Goal: Task Accomplishment & Management: Complete application form

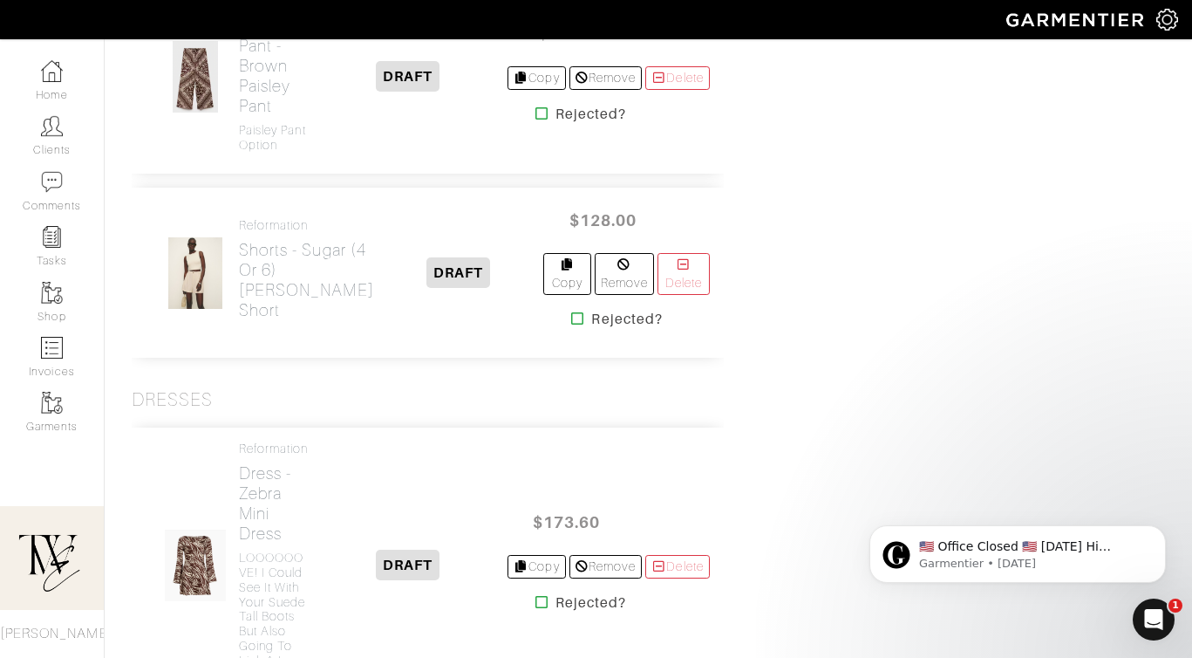
scroll to position [1575, 0]
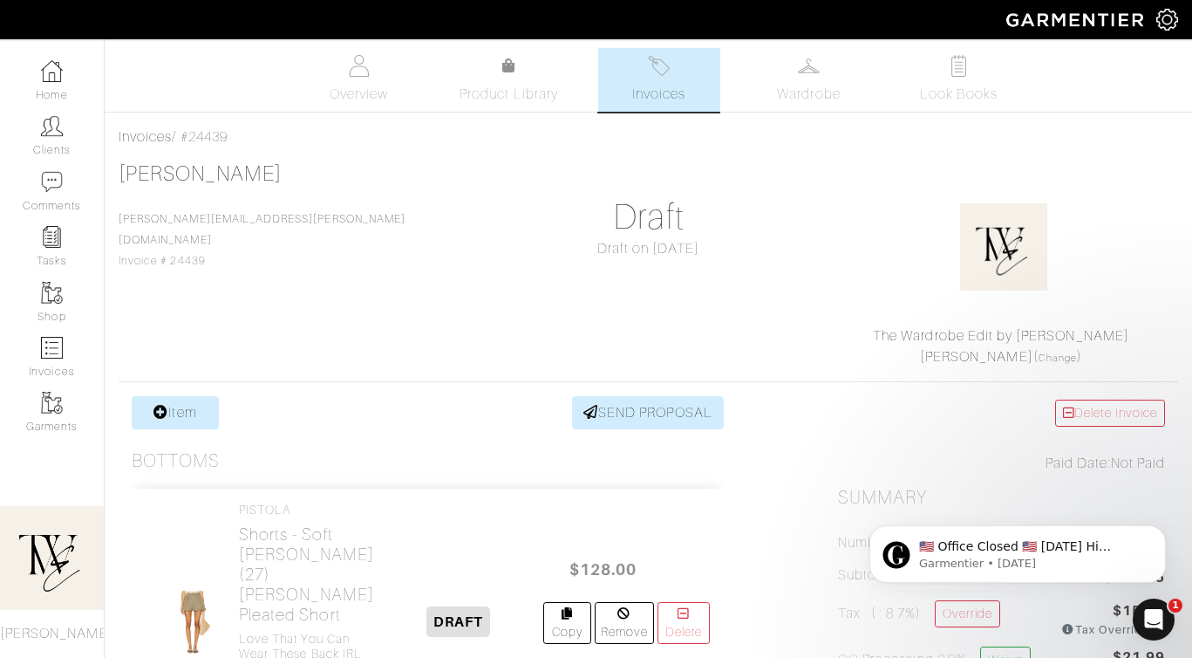
click at [502, 535] on div "PISTOLA Shorts - Soft Moss (27) Felix Pleated Short Love that you can wear thes…" at bounding box center [428, 621] width 592 height 267
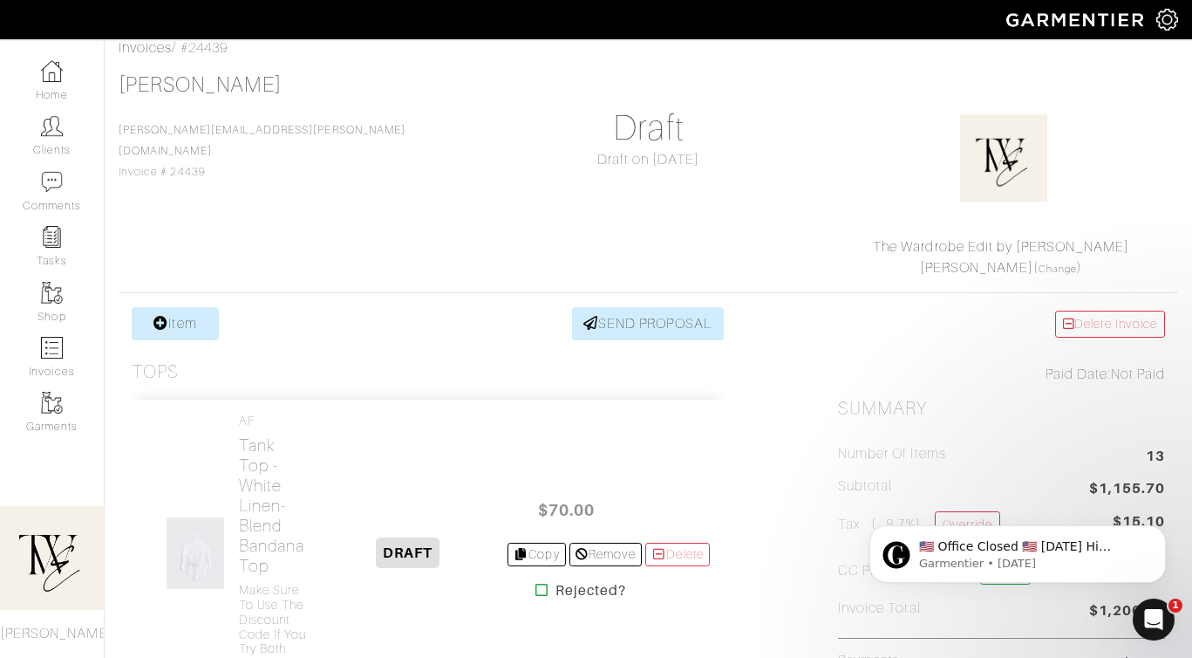
scroll to position [134, 0]
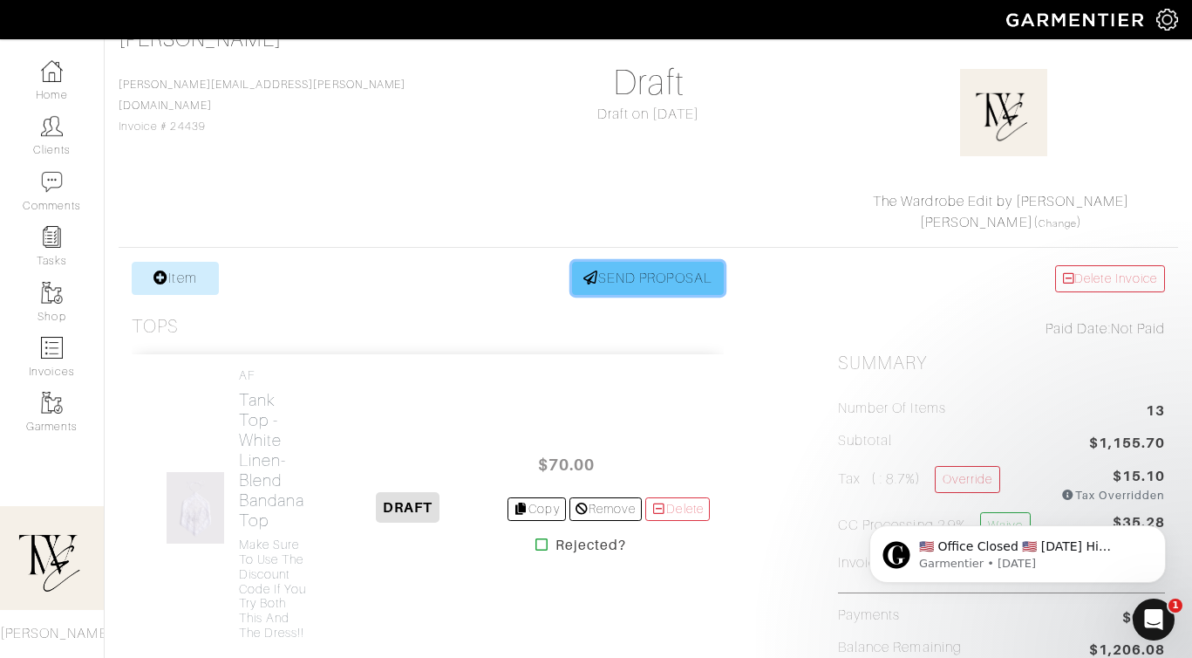
click at [670, 282] on link "SEND PROPOSAL" at bounding box center [648, 278] width 152 height 33
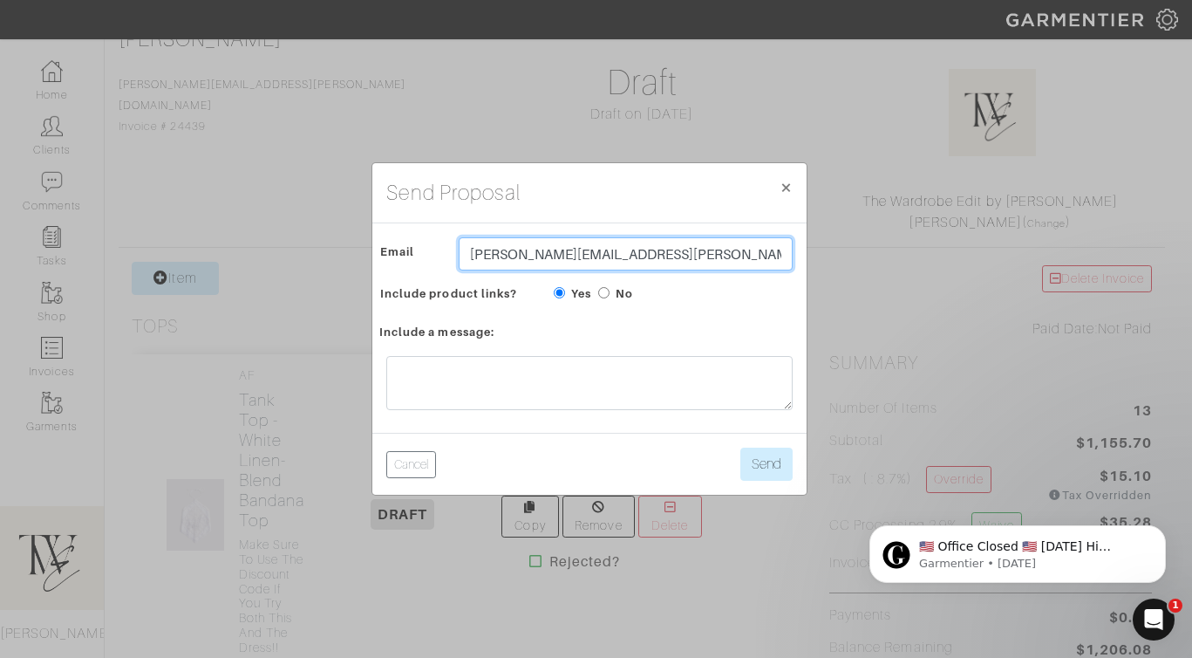
click at [556, 256] on input "[PERSON_NAME][EMAIL_ADDRESS][PERSON_NAME][DOMAIN_NAME]" at bounding box center [626, 253] width 334 height 33
type input "[EMAIL_ADDRESS][DOMAIN_NAME]"
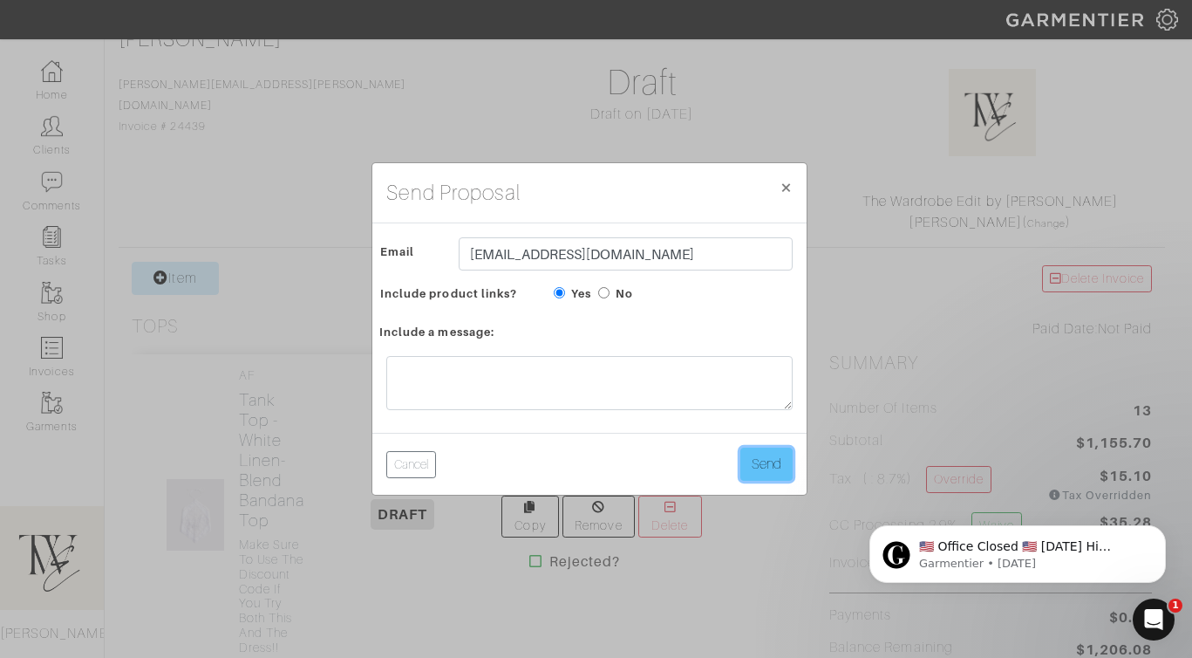
click at [765, 467] on button "Send" at bounding box center [766, 463] width 52 height 33
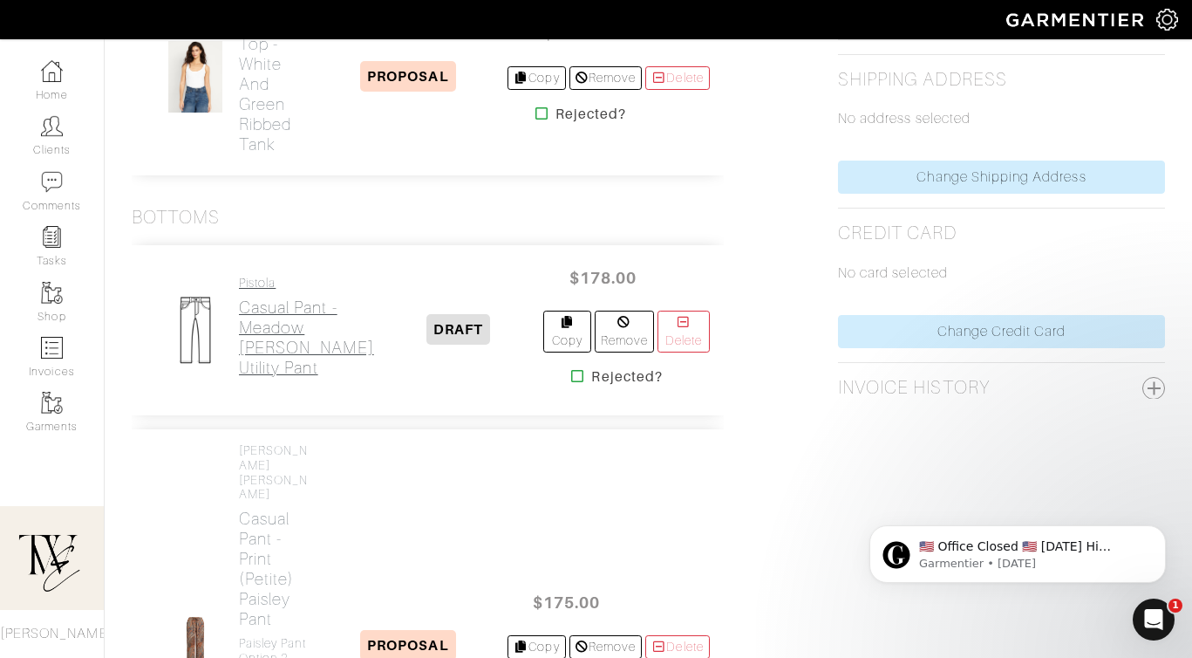
click at [283, 311] on h2 "Casual Pant - Meadow Sabrina Utility Pant" at bounding box center [306, 337] width 135 height 80
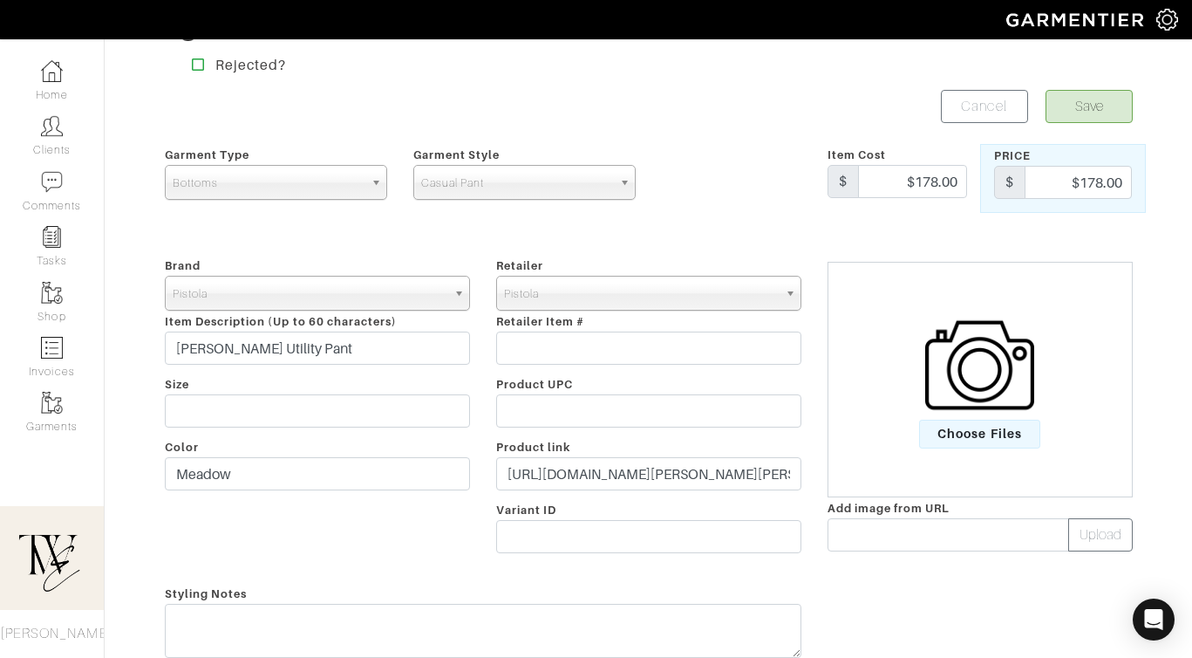
scroll to position [31, 0]
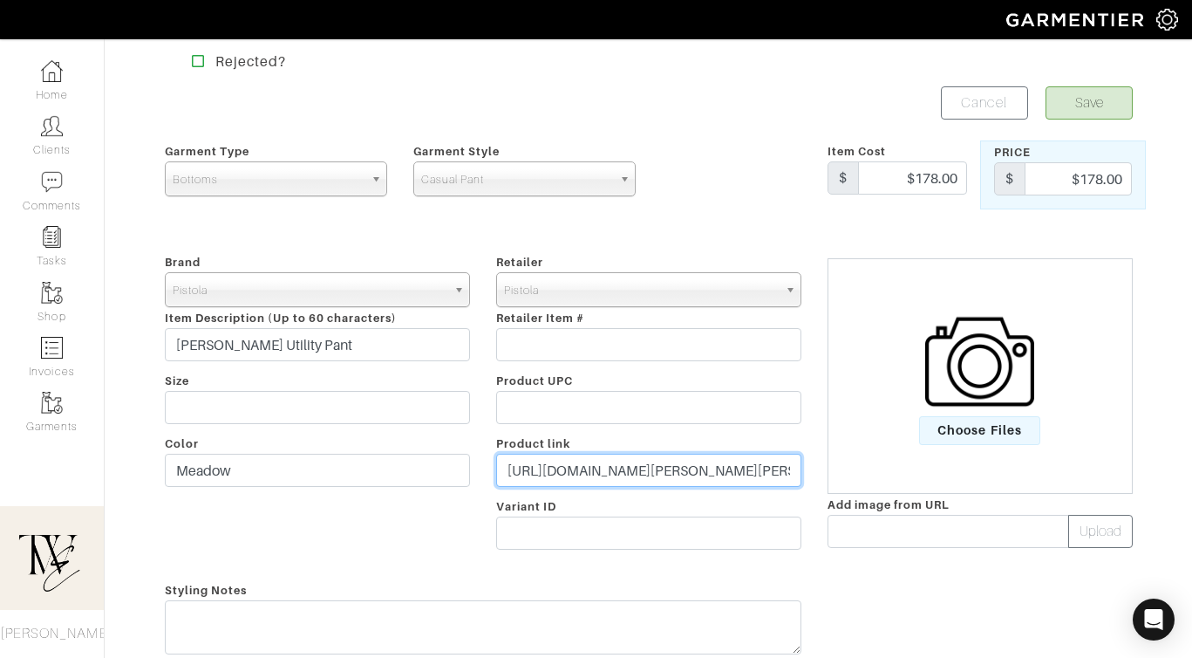
click at [603, 467] on input "https://www.pistoladenim.com/products/sabrina-curved-utility-pants?variant=4599…" at bounding box center [648, 470] width 305 height 33
paste input "go.shopmy.us/p-24337798"
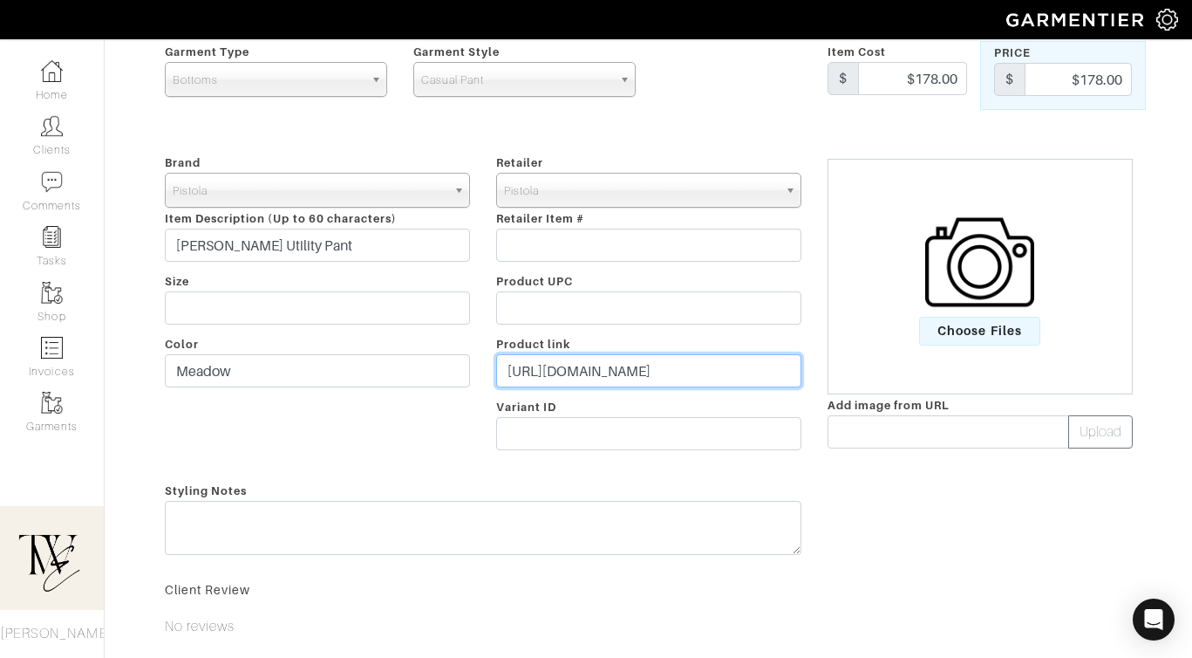
scroll to position [187, 0]
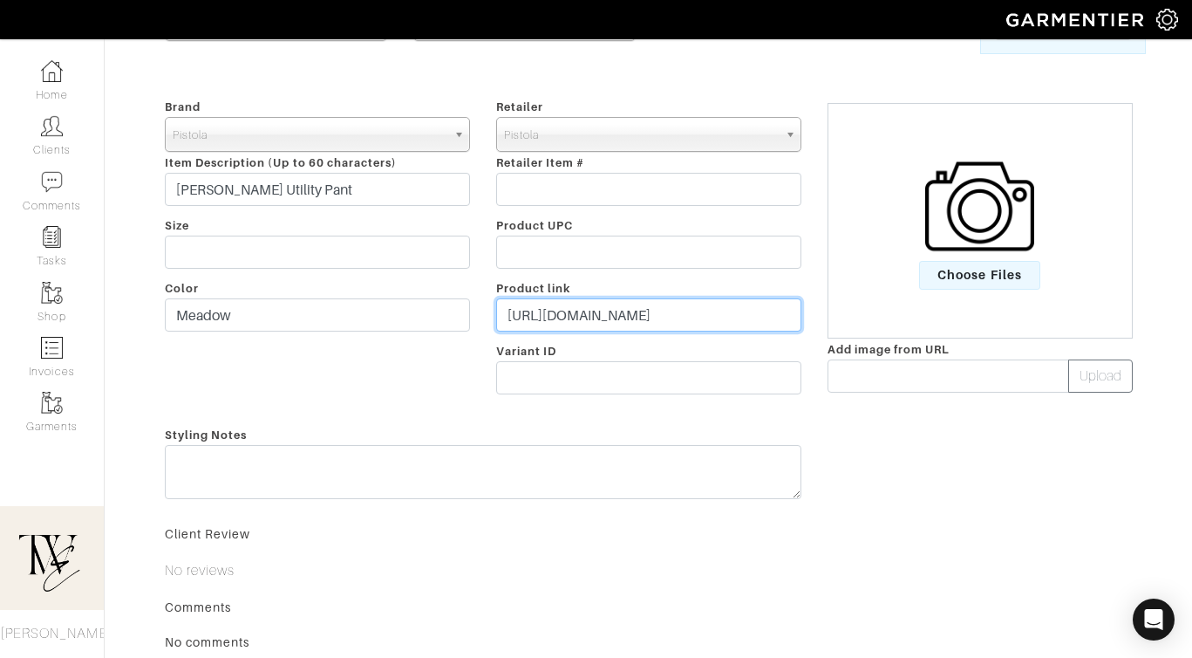
type input "https://go.shopmy.us/p-24337798"
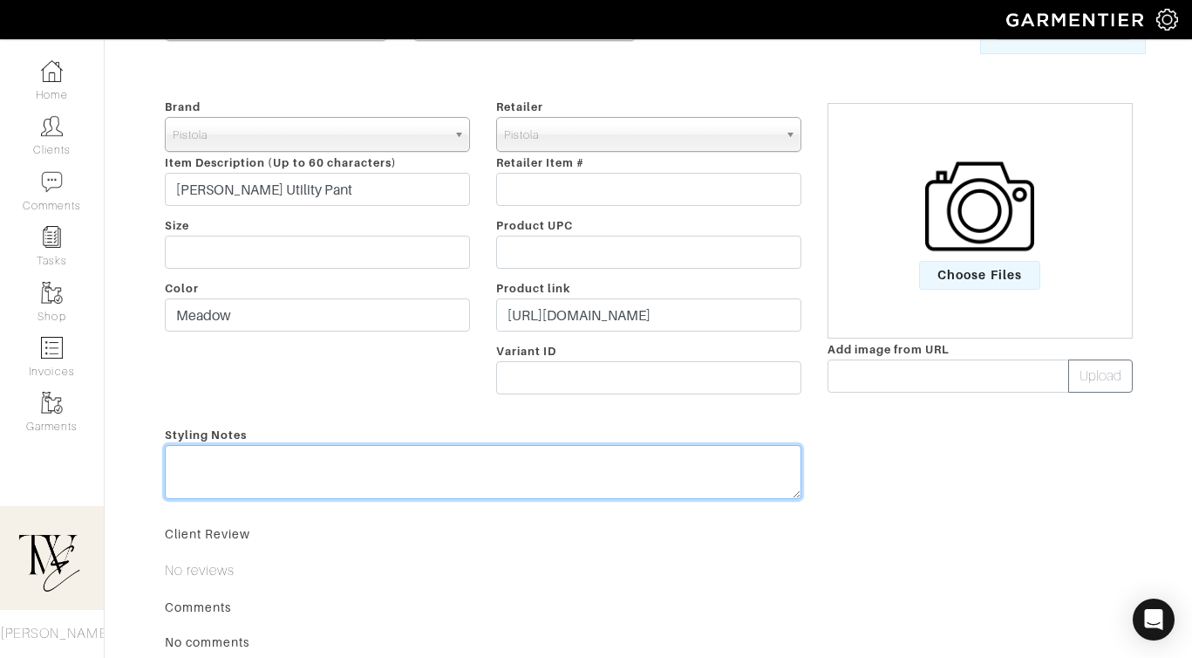
click at [562, 498] on textarea at bounding box center [483, 472] width 637 height 54
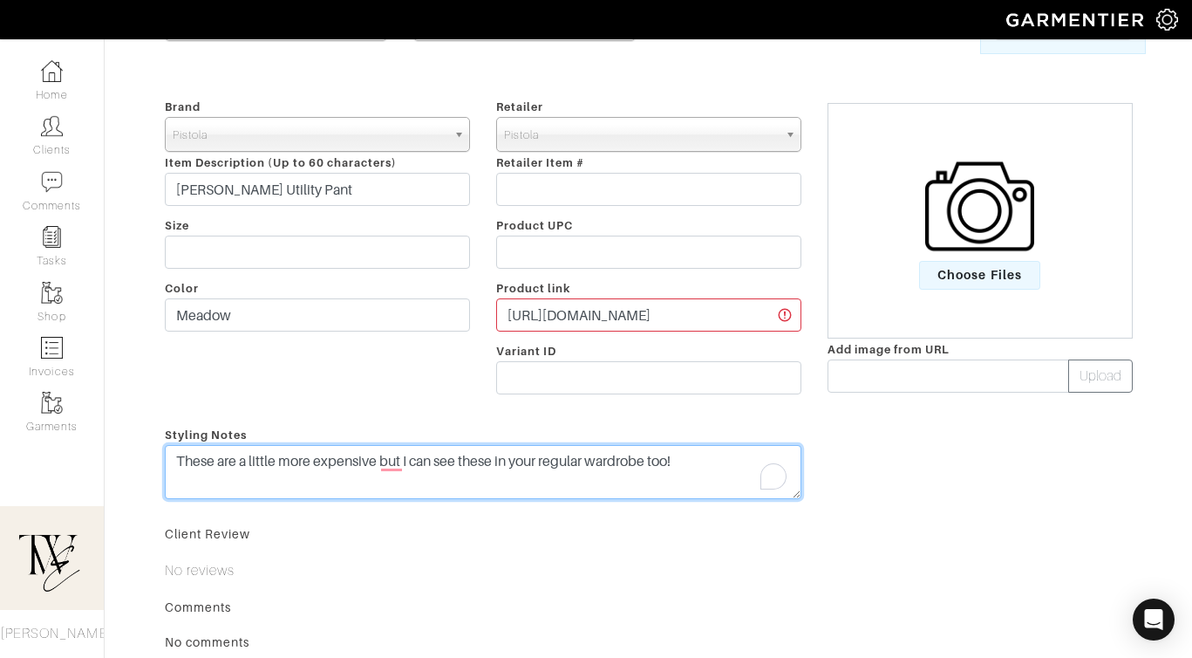
type textarea "These are a little more expensive but I can see these in your regular wardrobe …"
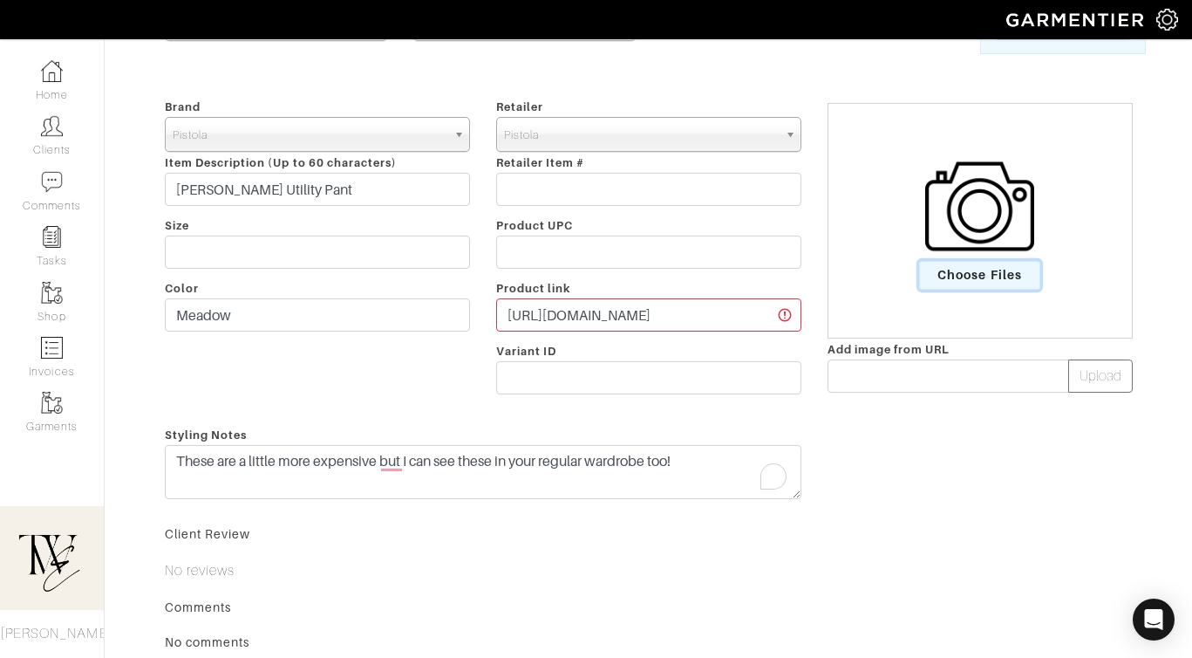
click at [981, 289] on span "Choose Files" at bounding box center [979, 275] width 121 height 29
click at [0, 0] on input "Choose Files" at bounding box center [0, 0] width 0 height 0
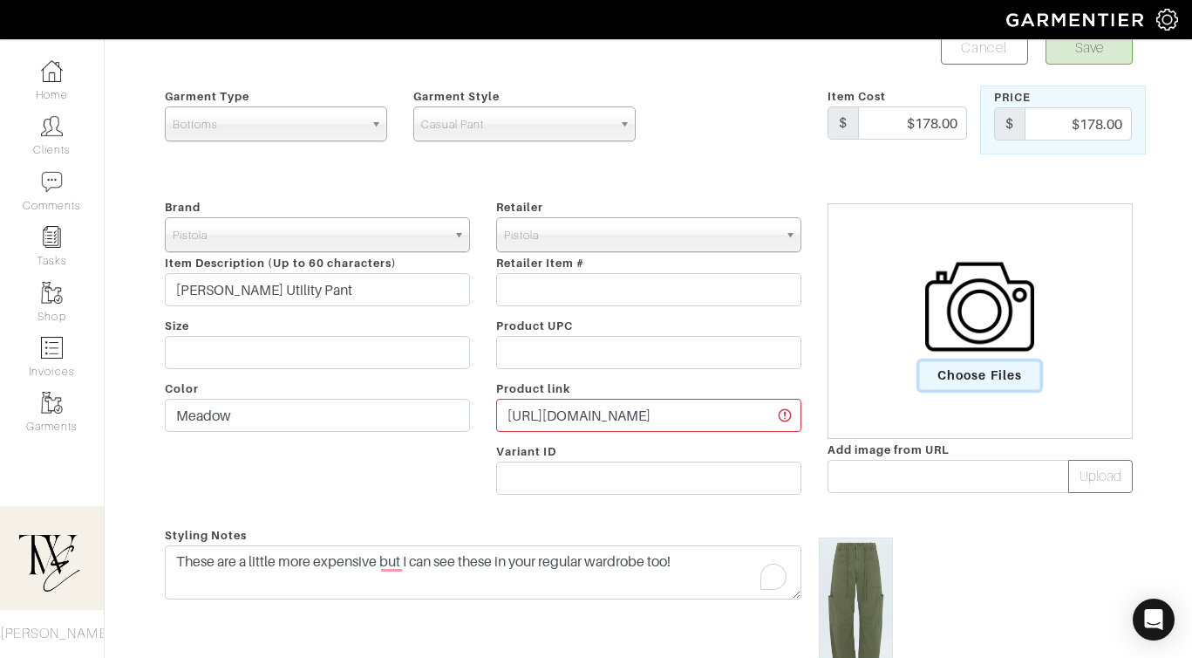
scroll to position [0, 0]
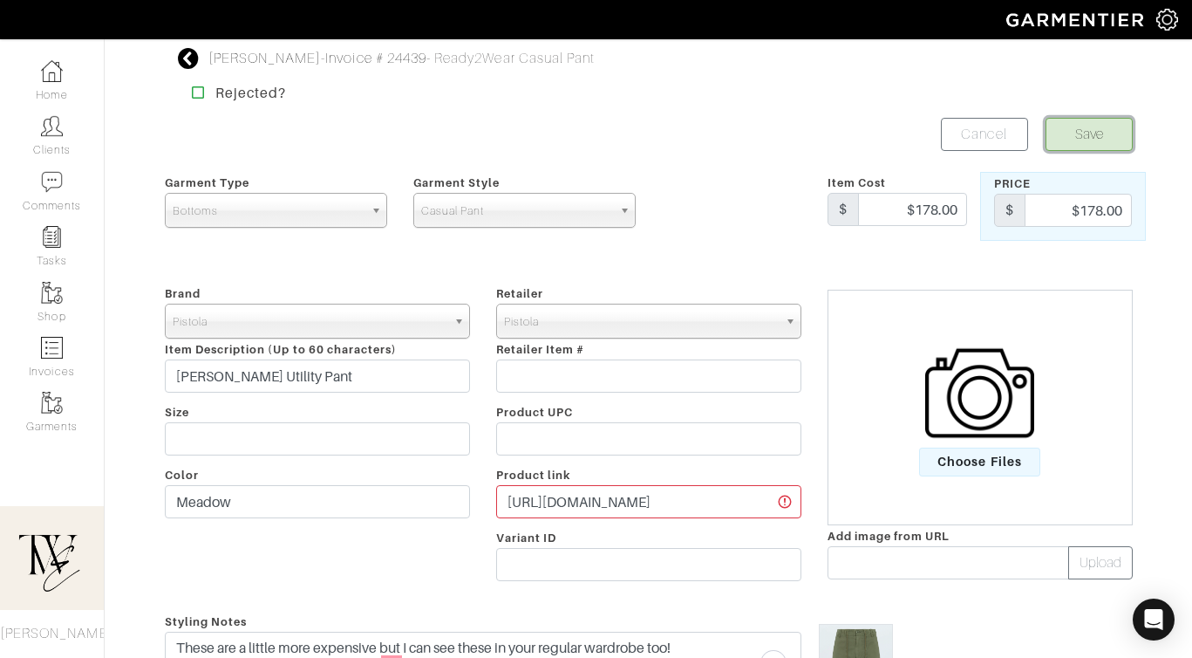
click at [1094, 133] on button "Save" at bounding box center [1089, 134] width 87 height 33
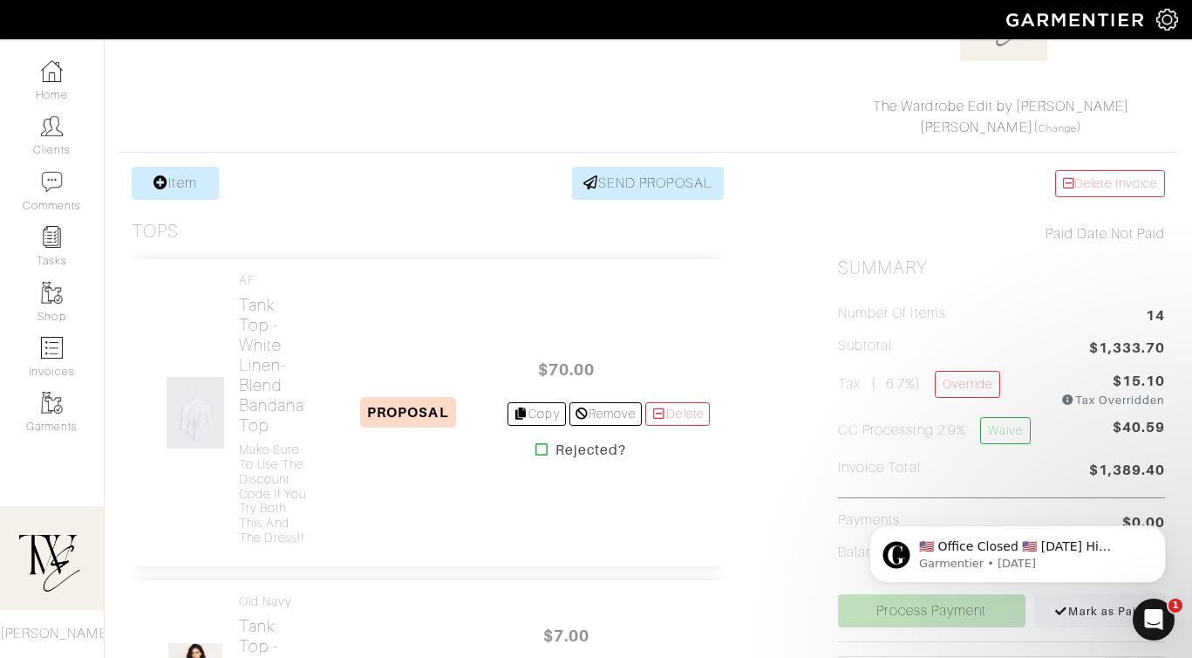
scroll to position [365, 0]
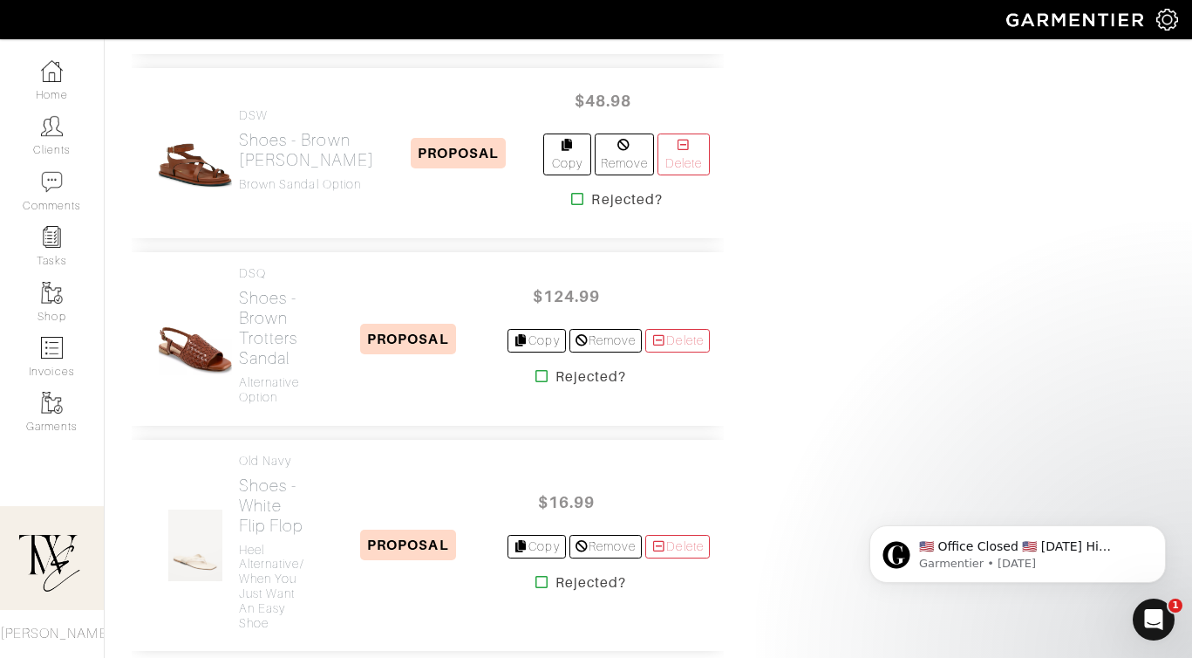
scroll to position [3524, 0]
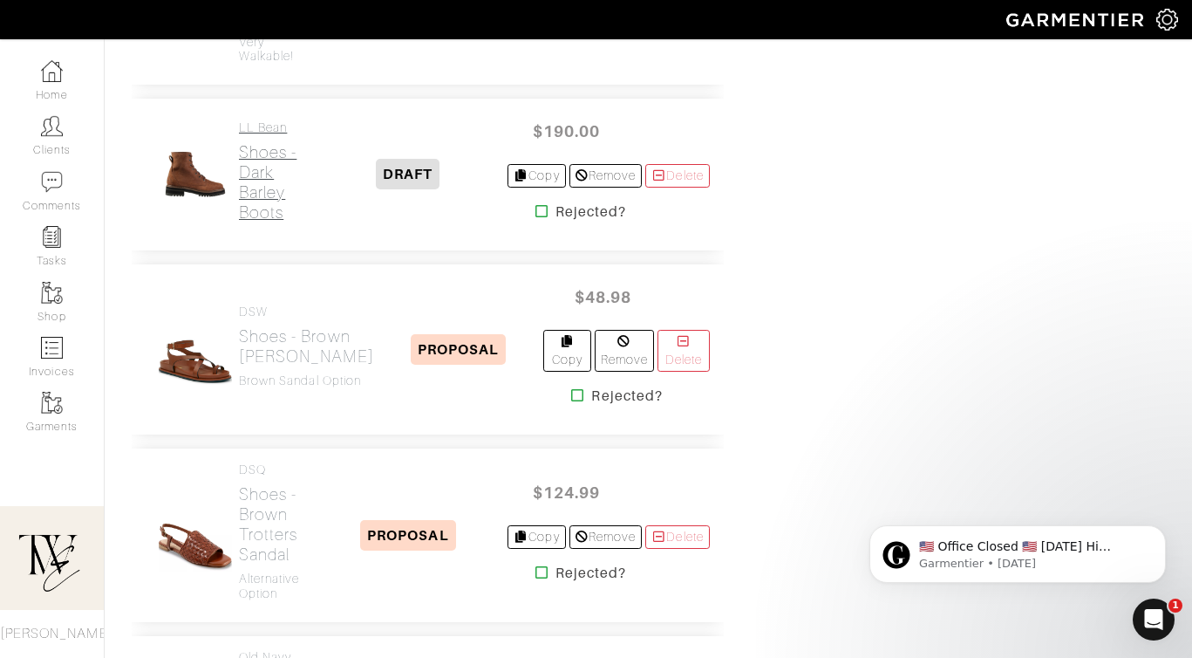
click at [263, 135] on h4 "LL Bean" at bounding box center [274, 127] width 71 height 15
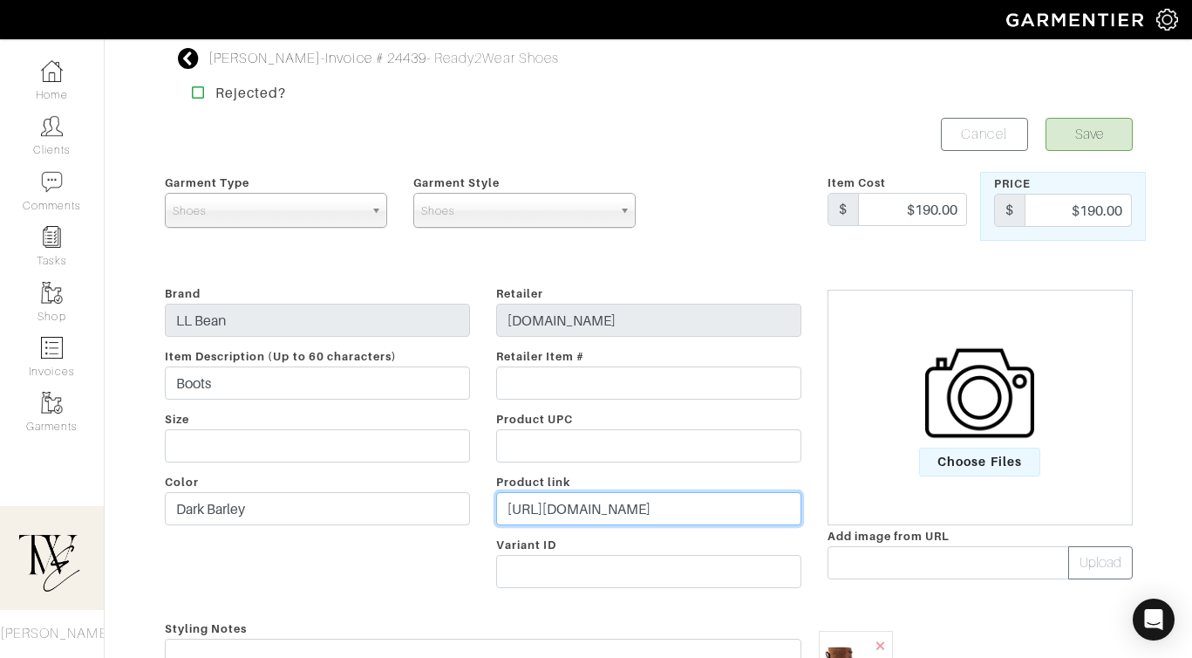
click at [537, 522] on input "https://www.llbean.com/llb/shop/503070?itemId=522879&attrValue_0=Dark+Barley&sk…" at bounding box center [648, 508] width 305 height 33
paste input "go.shopmy.us/p-24338522"
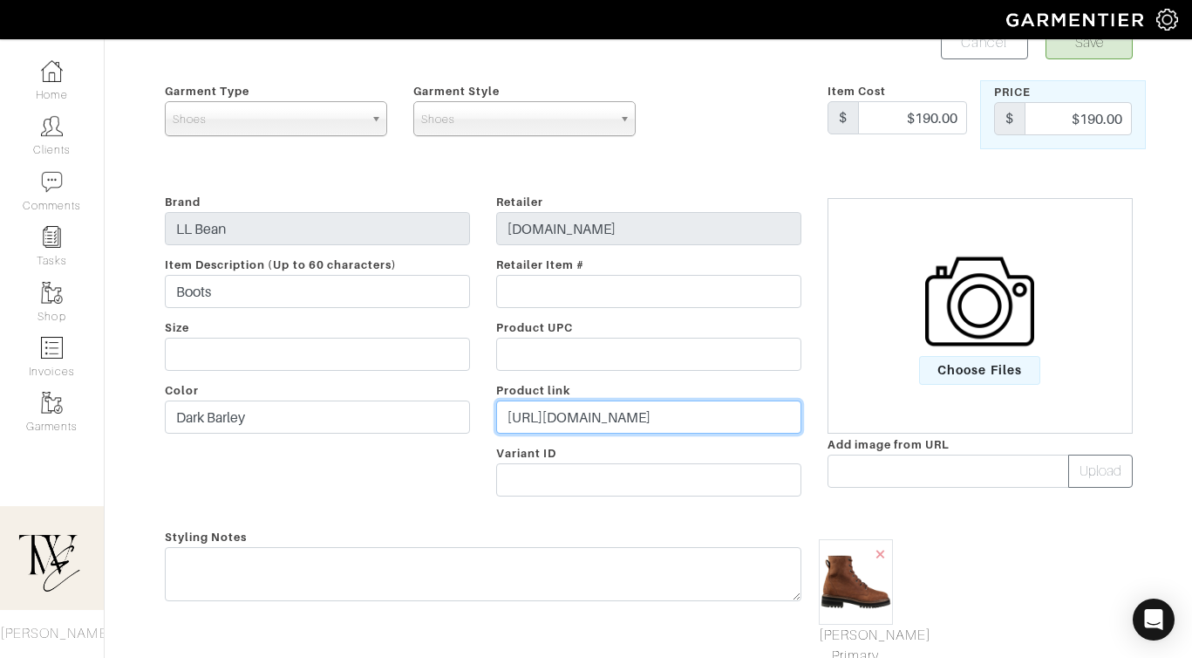
scroll to position [112, 0]
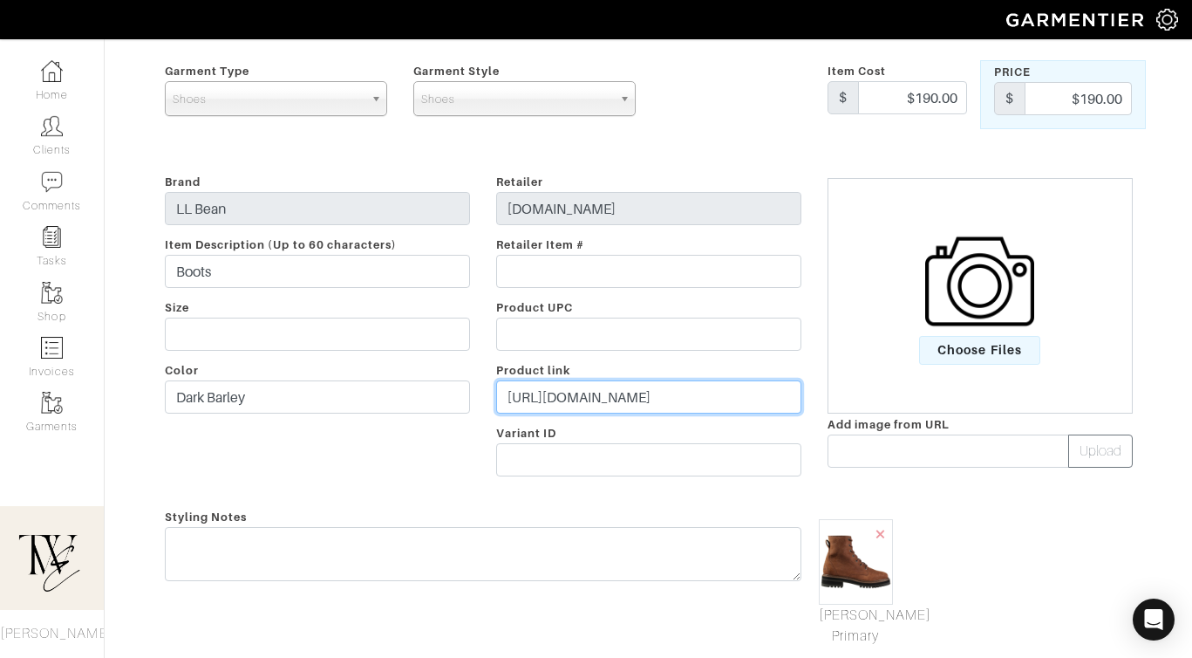
type input "https://go.shopmy.us/p-24338522"
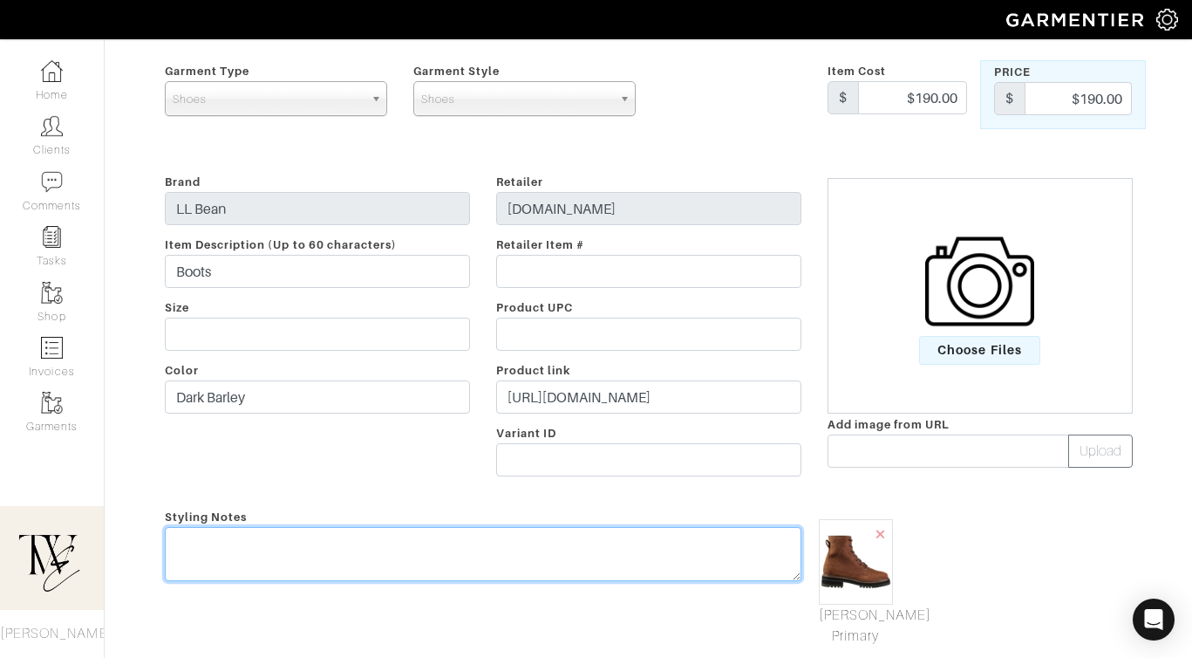
click at [521, 544] on div "Styling Notes" at bounding box center [483, 576] width 663 height 140
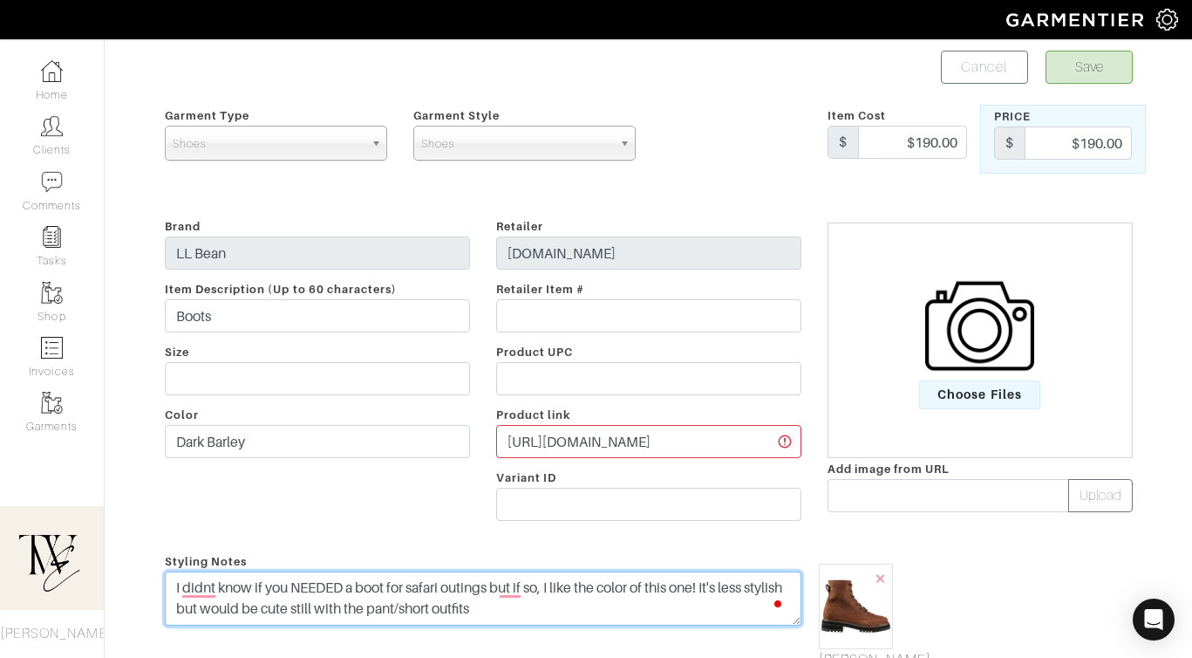
scroll to position [0, 0]
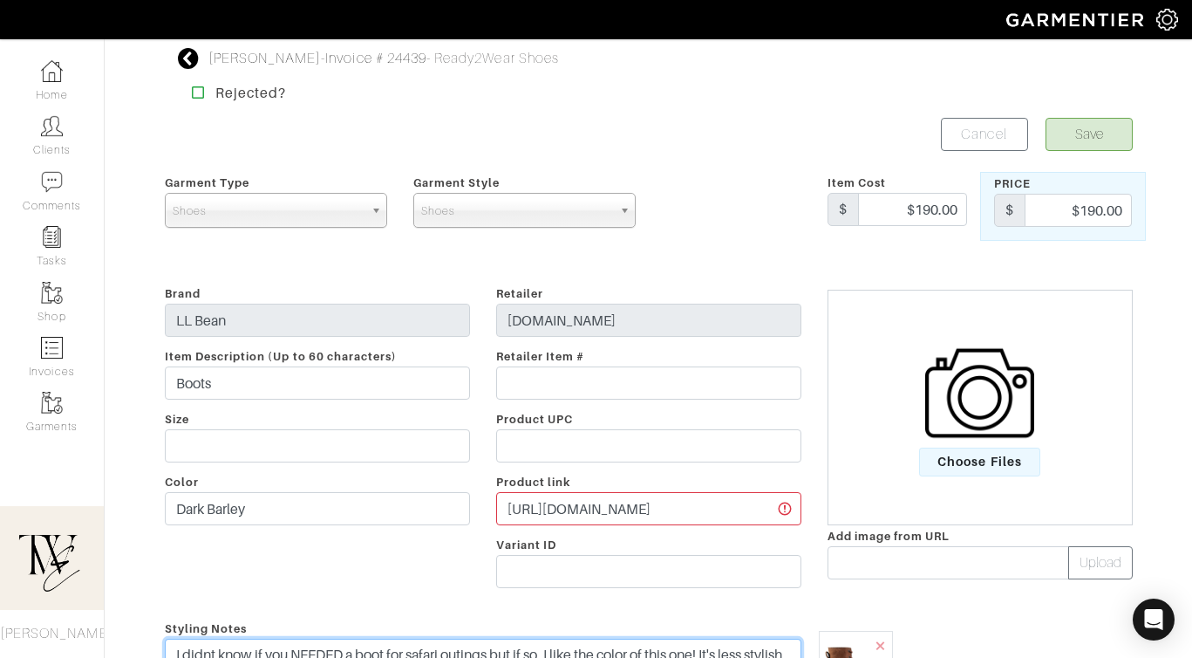
type textarea "I didnt know if you NEEDED a boot for safari outings but if so, I like the colo…"
click at [1109, 126] on button "Save" at bounding box center [1089, 134] width 87 height 33
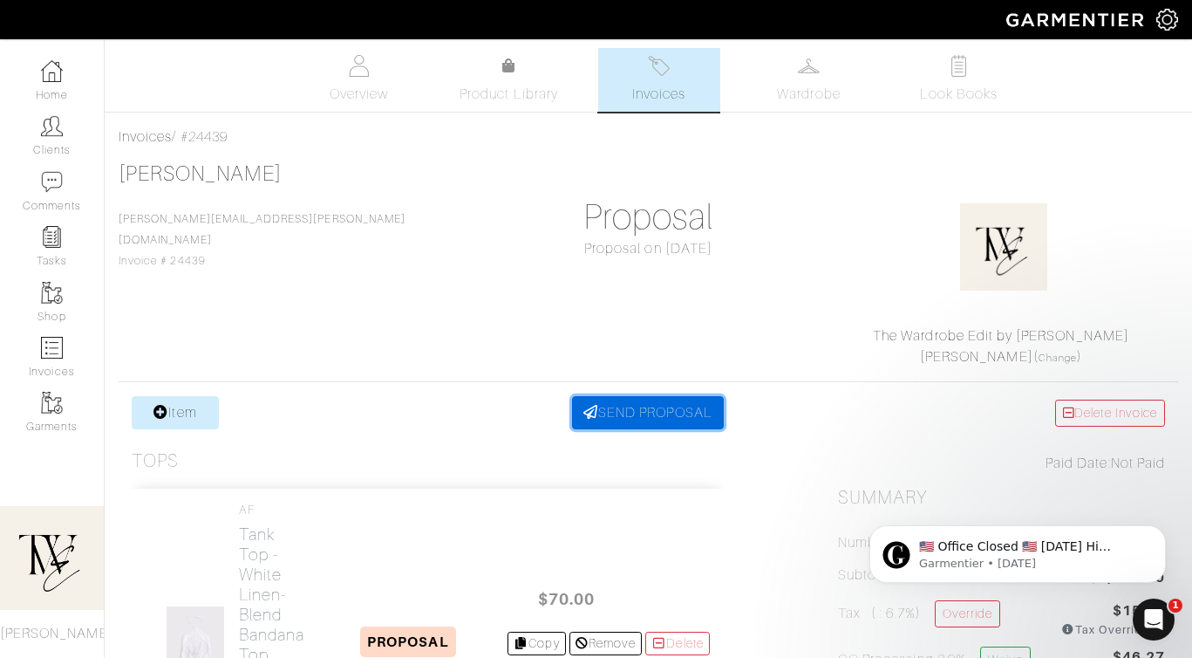
click at [632, 413] on link "SEND PROPOSAL" at bounding box center [648, 412] width 152 height 33
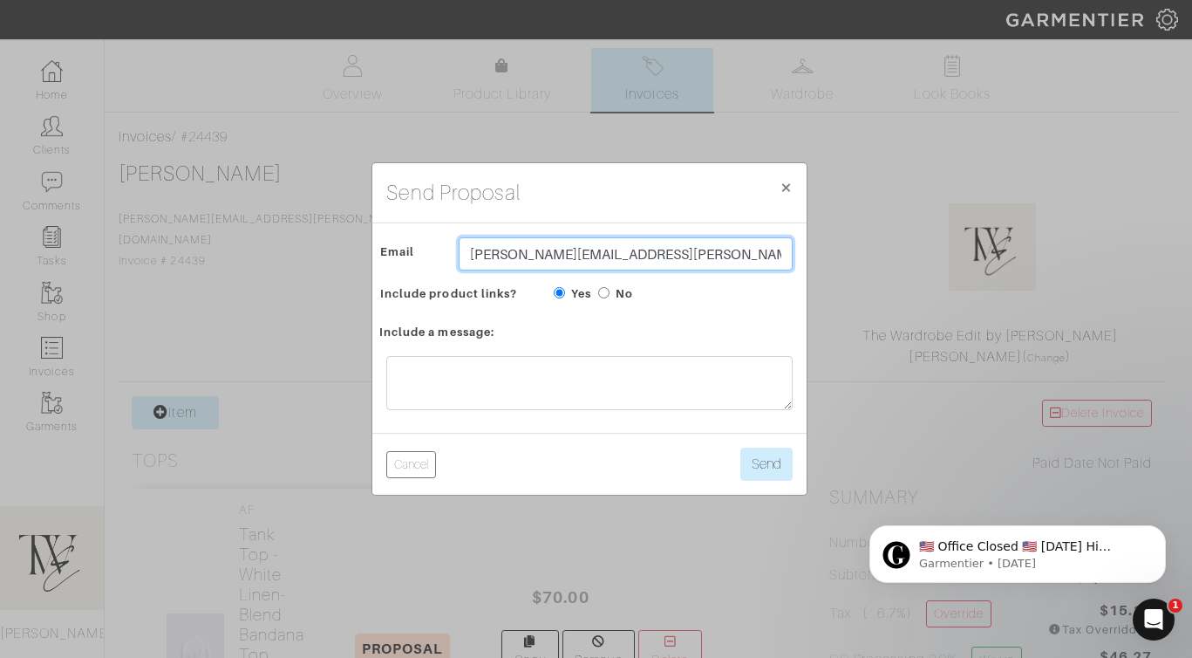
click at [552, 245] on input "[PERSON_NAME][EMAIL_ADDRESS][PERSON_NAME][DOMAIN_NAME]" at bounding box center [626, 253] width 334 height 33
type input "twebyregan@gmail.com"
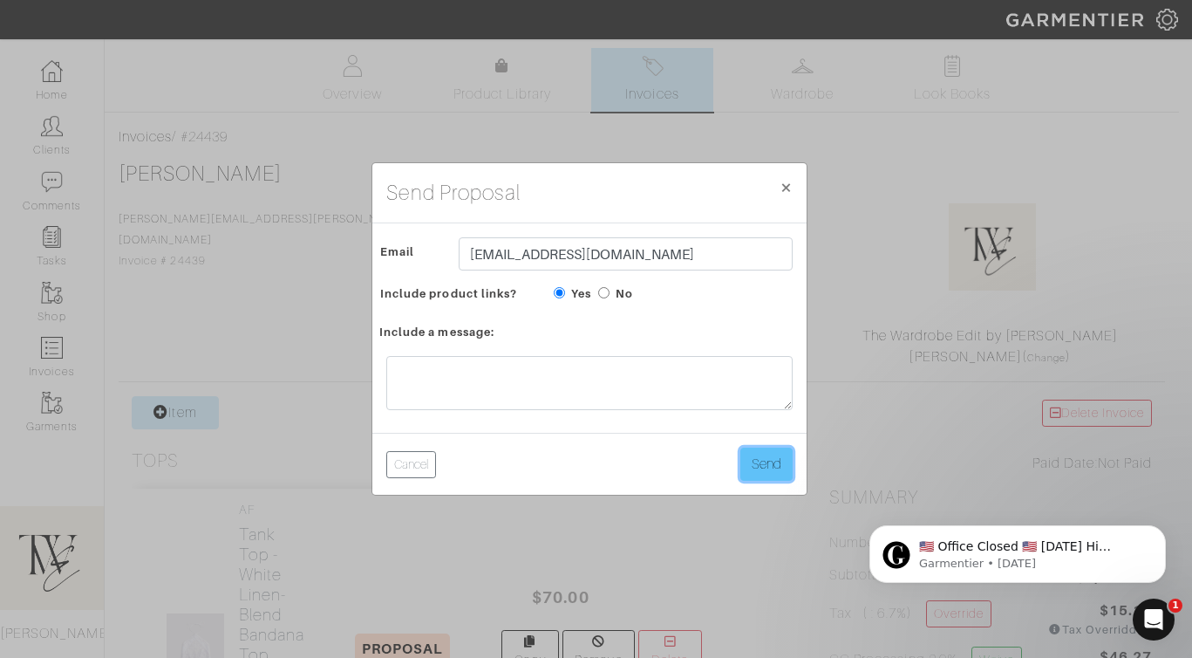
click at [756, 478] on button "Send" at bounding box center [766, 463] width 52 height 33
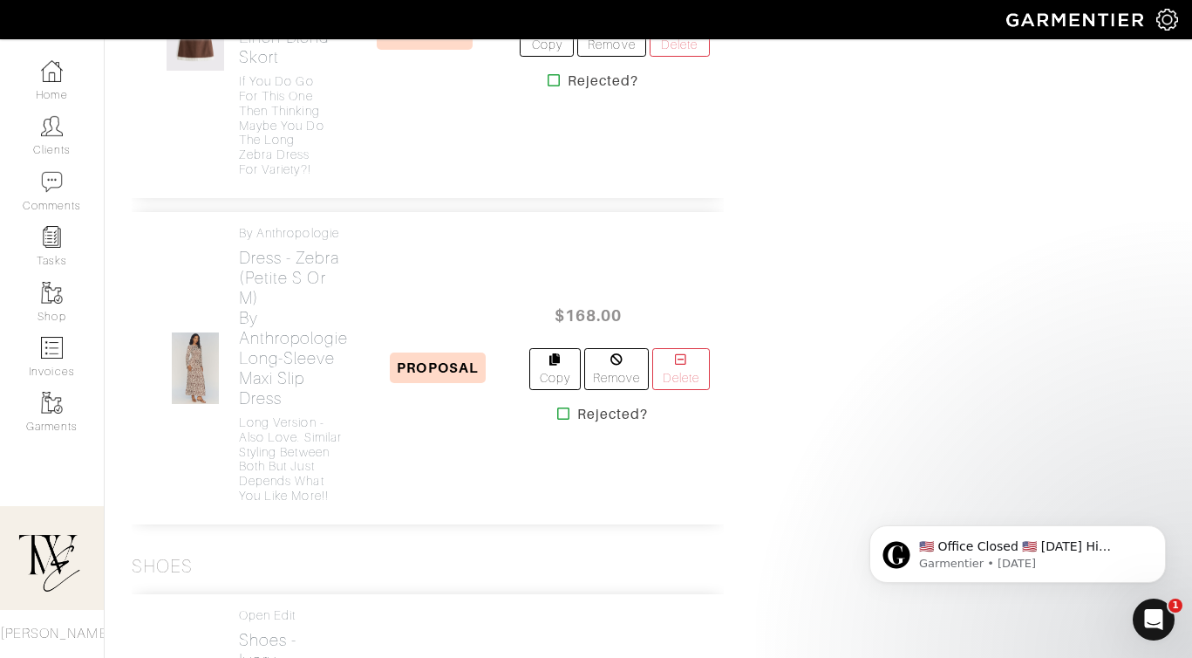
scroll to position [2840, 0]
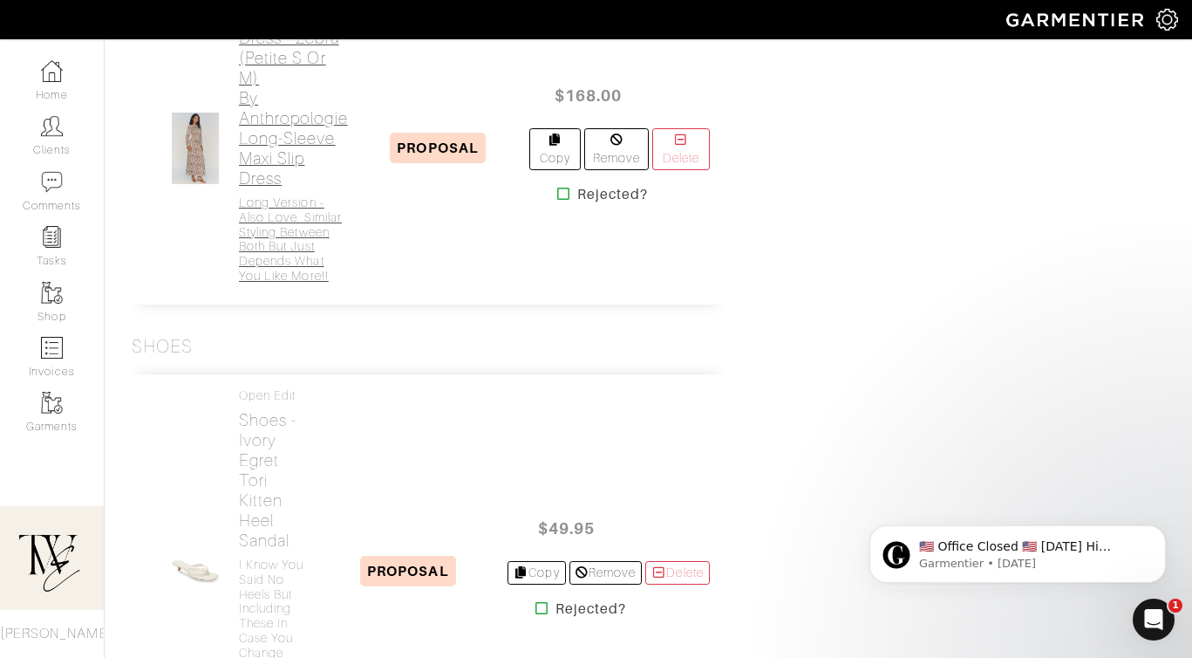
click at [292, 283] on h4 "Long version - also love. Similar styling between both but just depends what yo…" at bounding box center [293, 239] width 109 height 88
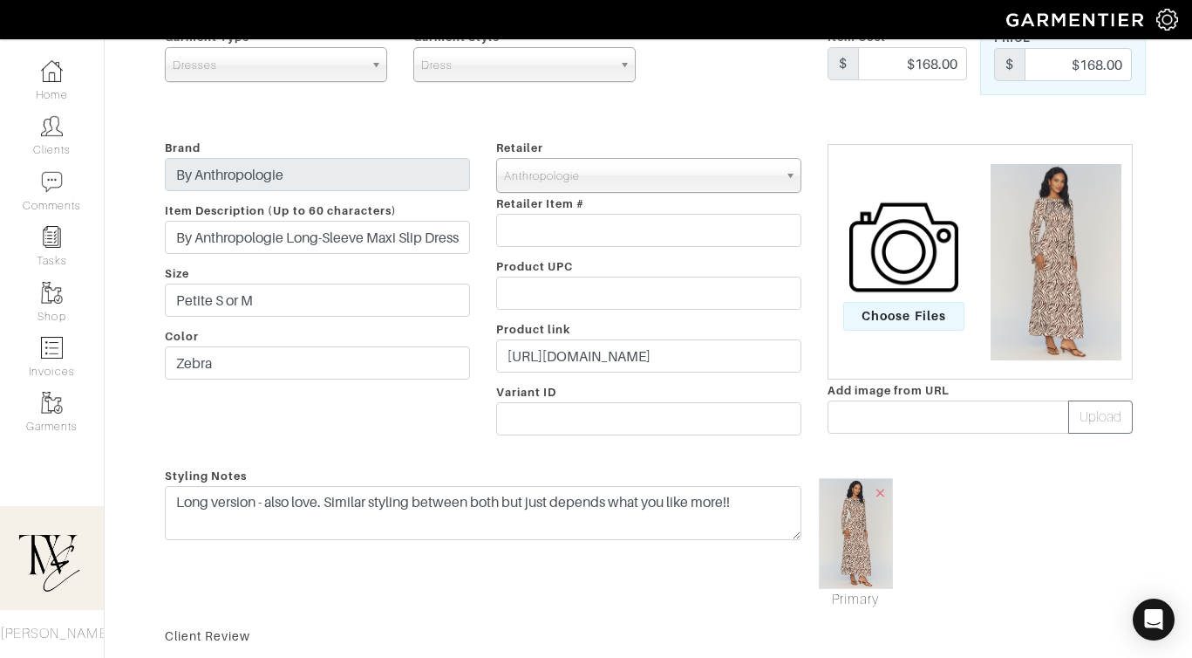
scroll to position [215, 0]
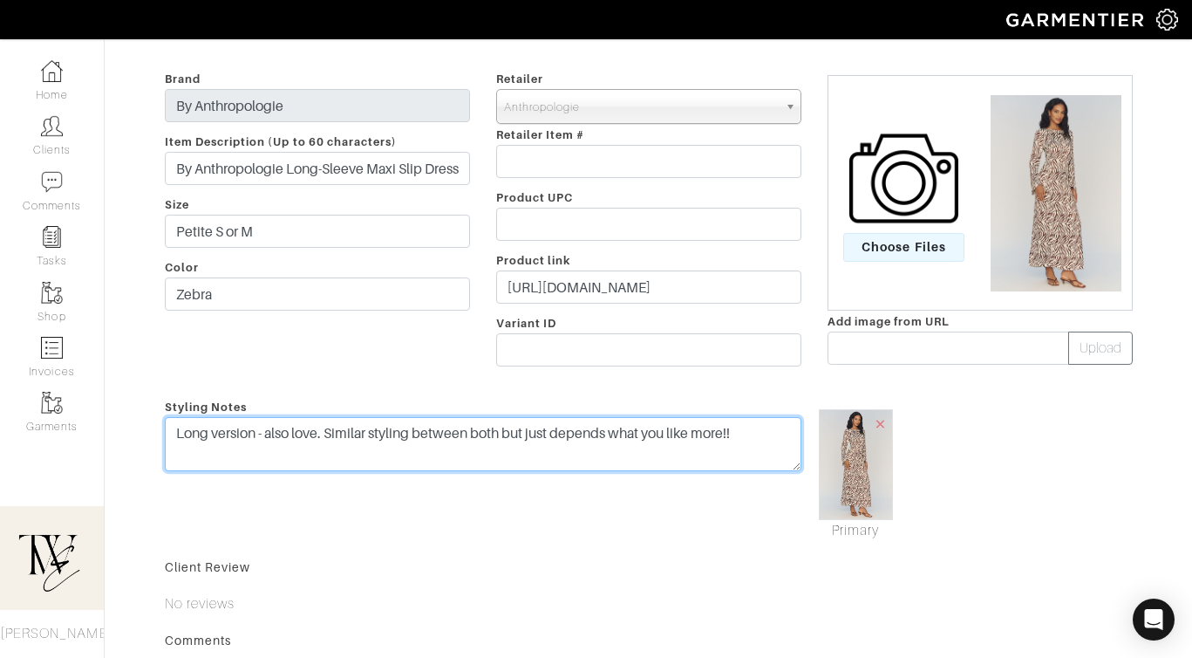
click at [736, 454] on textarea "Long version - also love. Similar styling between both but just depends what yo…" at bounding box center [483, 444] width 637 height 54
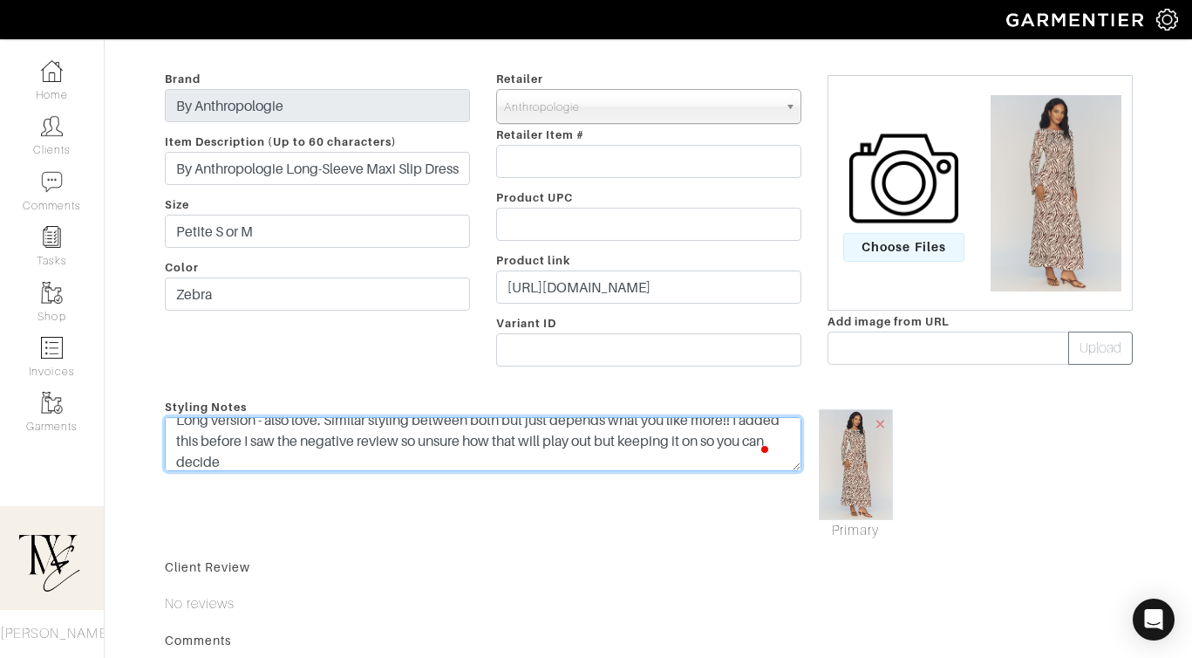
scroll to position [0, 0]
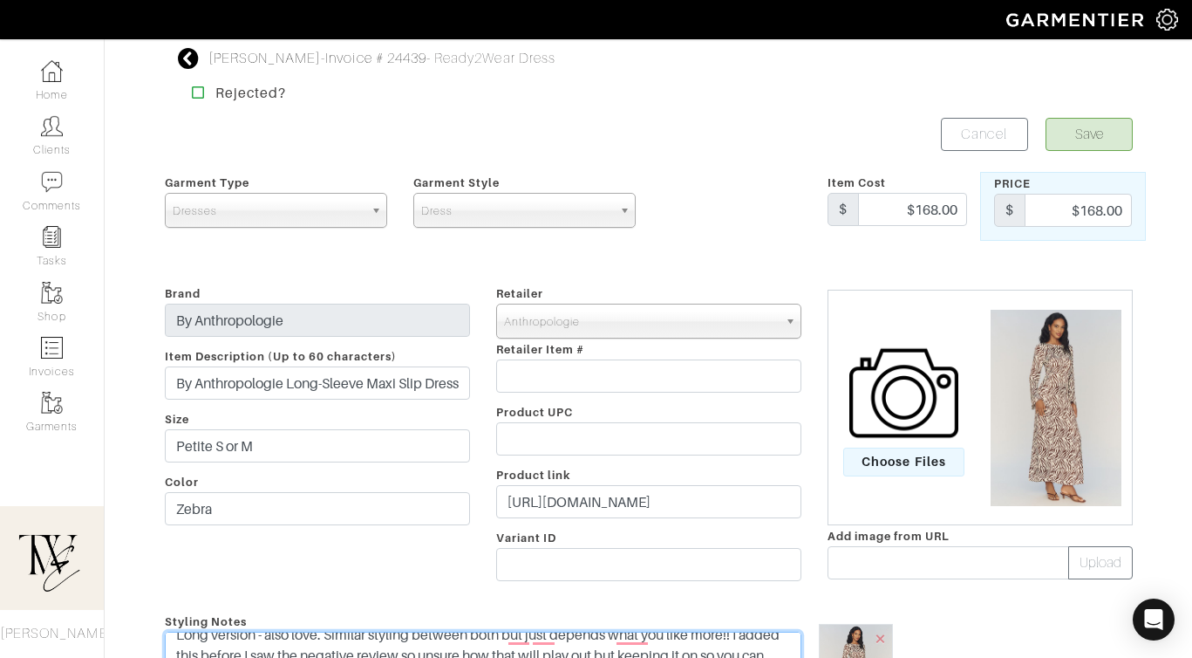
type textarea "Long version - also love. Similar styling between both but just depends what yo…"
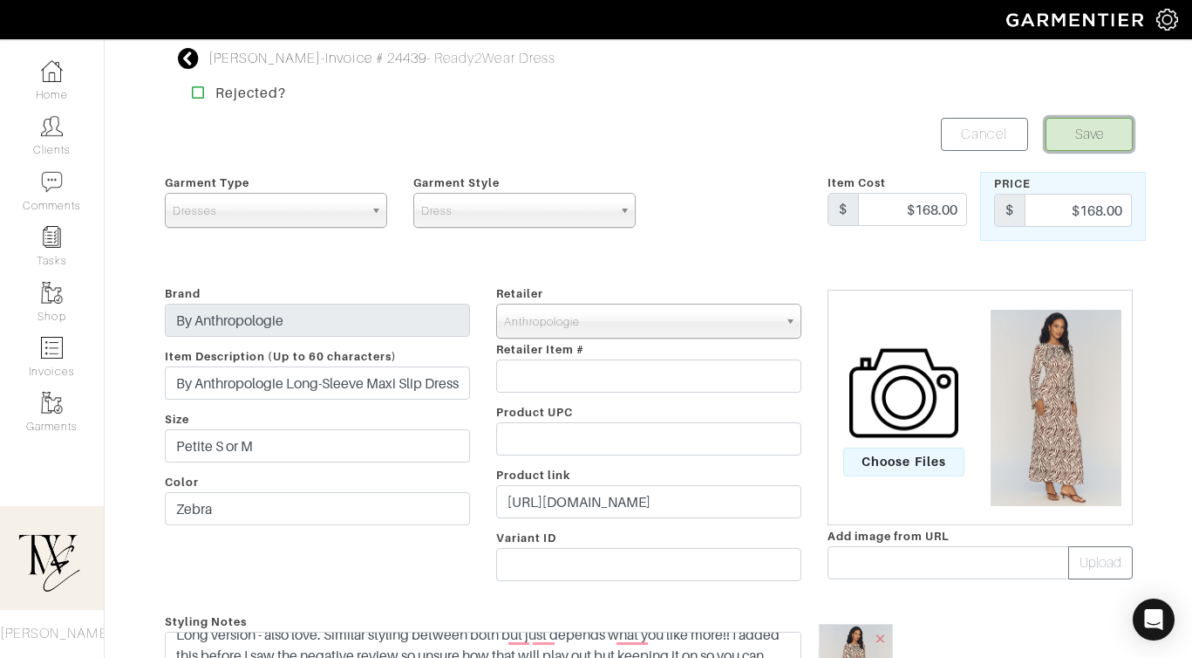
click at [1075, 150] on button "Save" at bounding box center [1089, 134] width 87 height 33
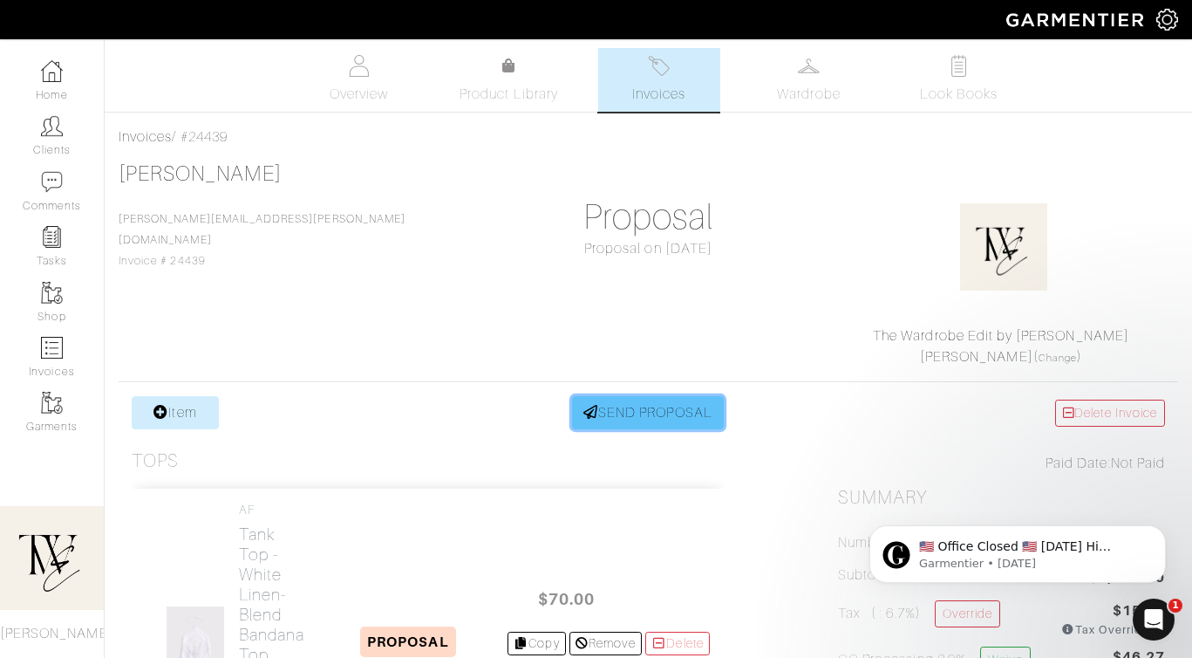
click at [661, 420] on link "SEND PROPOSAL" at bounding box center [648, 412] width 152 height 33
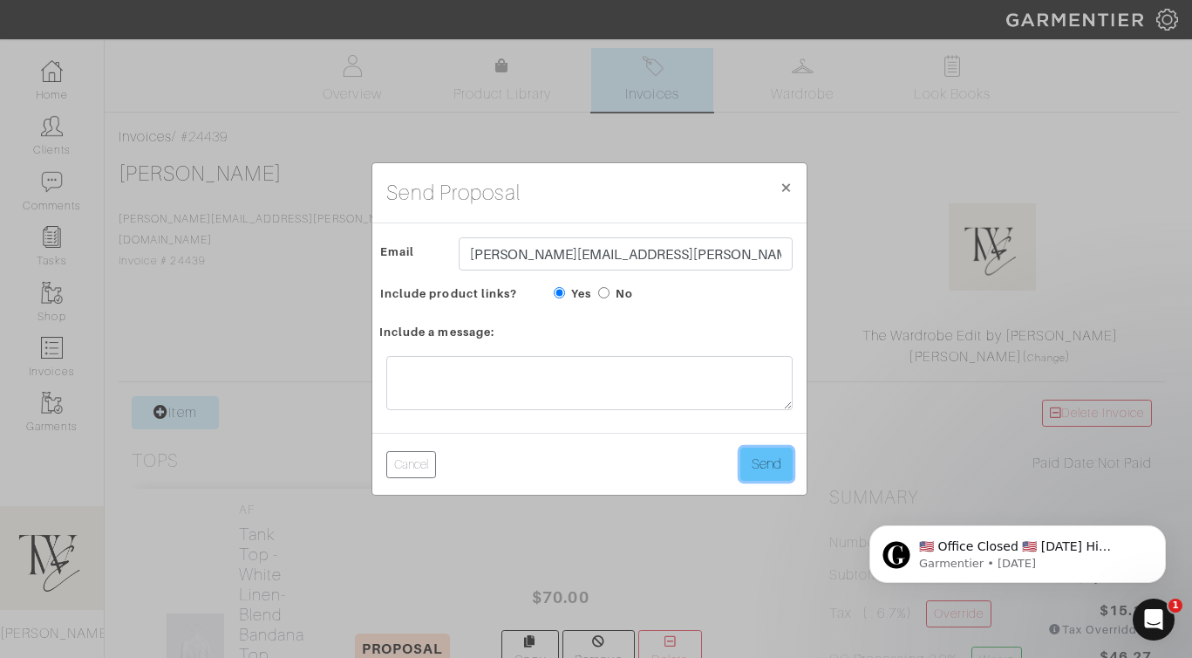
click at [767, 466] on button "Send" at bounding box center [766, 463] width 52 height 33
